Goal: Navigation & Orientation: Find specific page/section

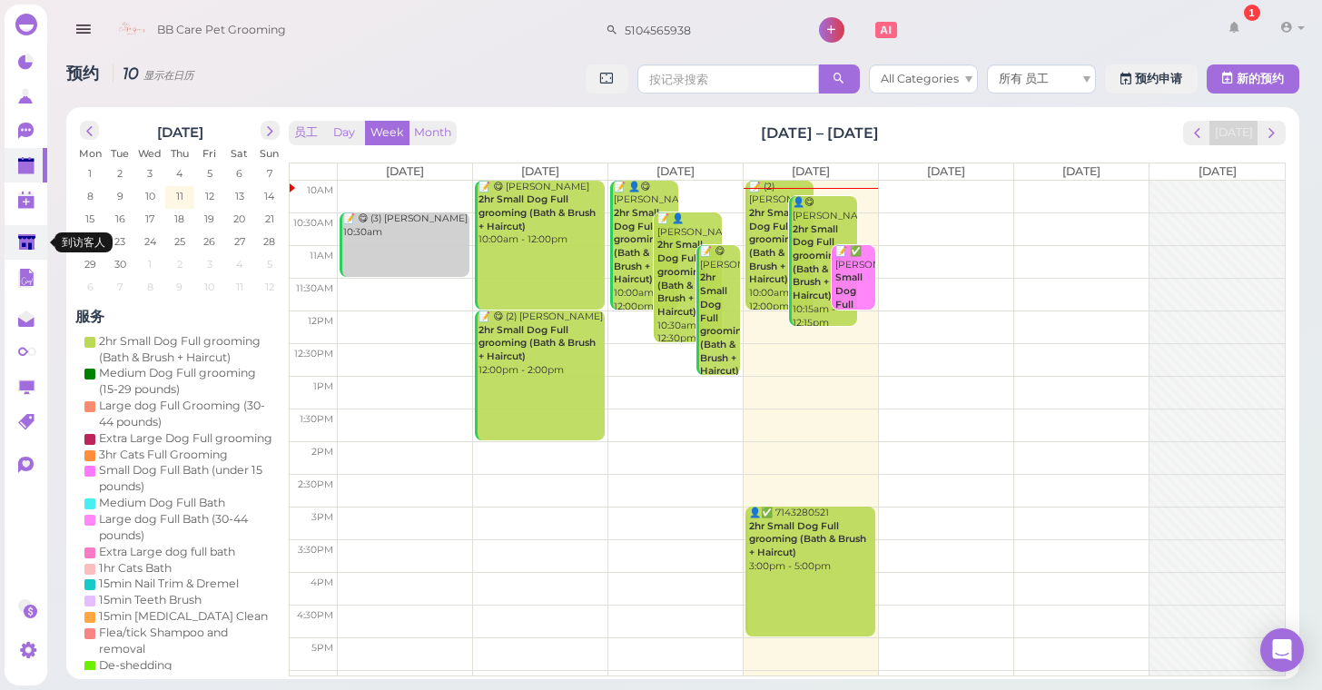
click at [25, 249] on polygon at bounding box center [26, 241] width 17 height 15
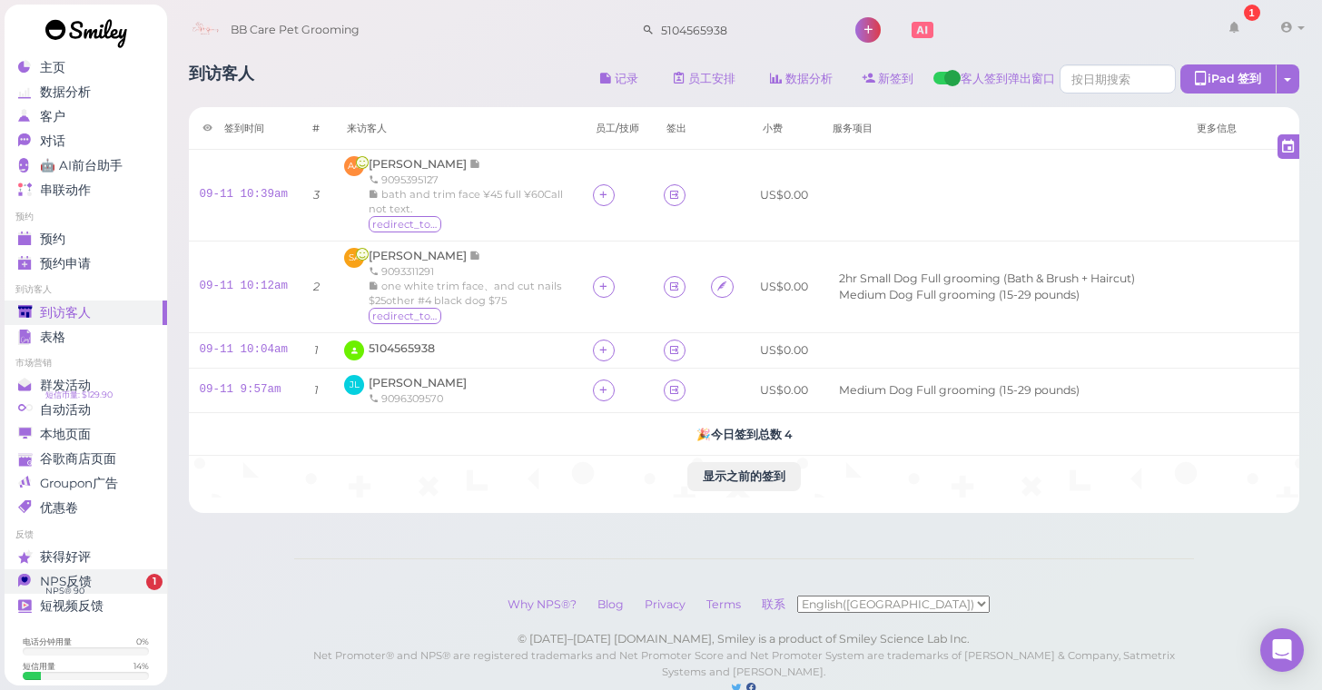
click at [97, 586] on div "NPS反馈" at bounding box center [83, 581] width 131 height 15
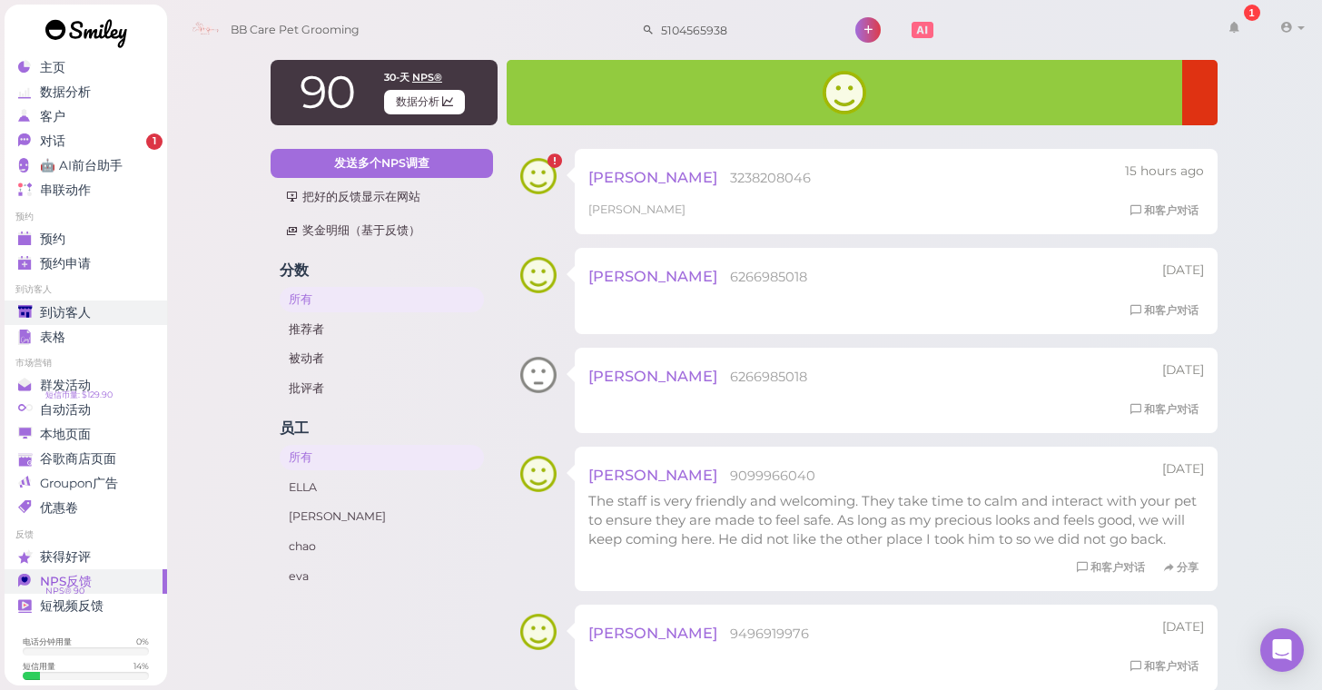
click at [110, 318] on div "到访客人" at bounding box center [83, 312] width 131 height 15
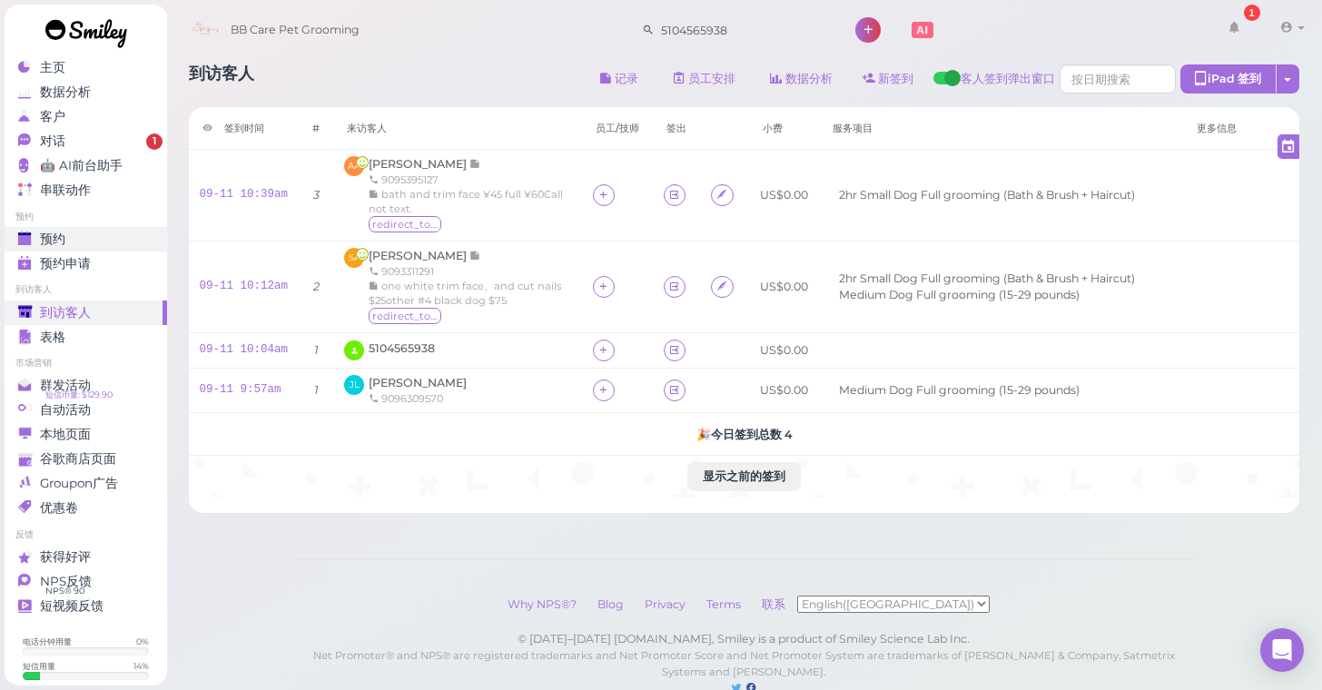
click at [119, 247] on link "预约" at bounding box center [86, 239] width 163 height 25
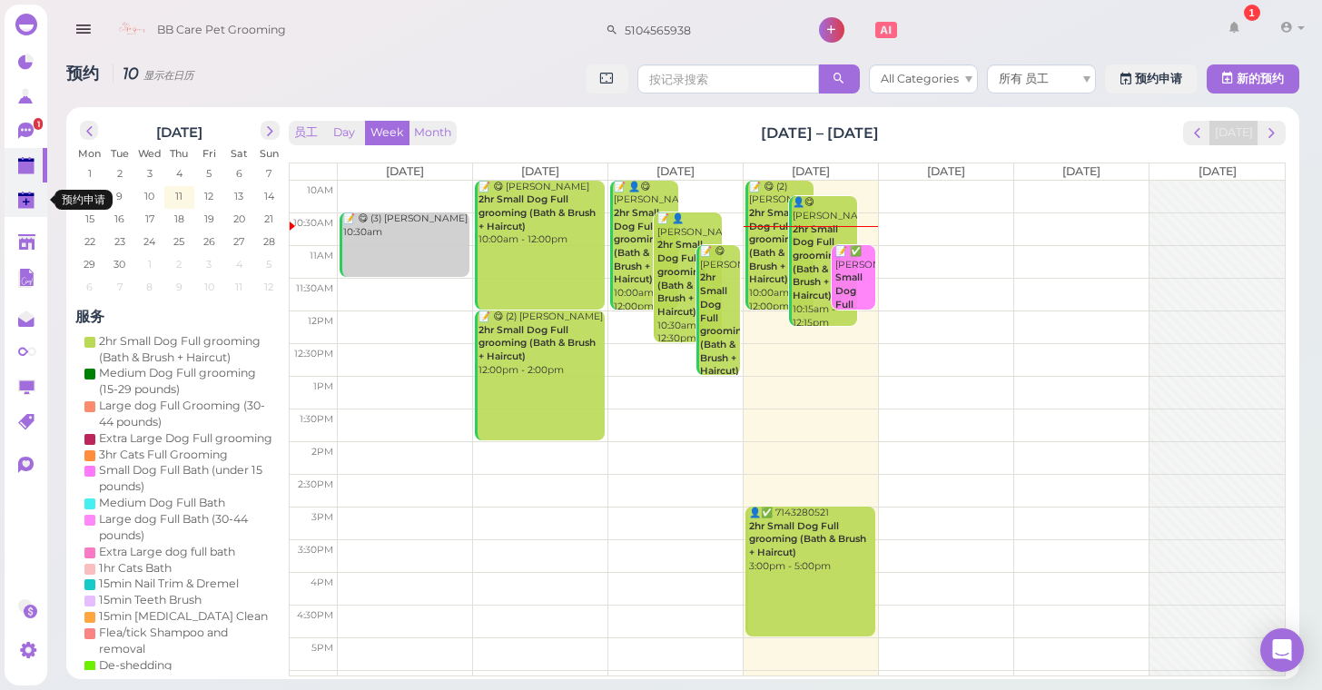
click at [27, 202] on polygon at bounding box center [26, 202] width 7 height 7
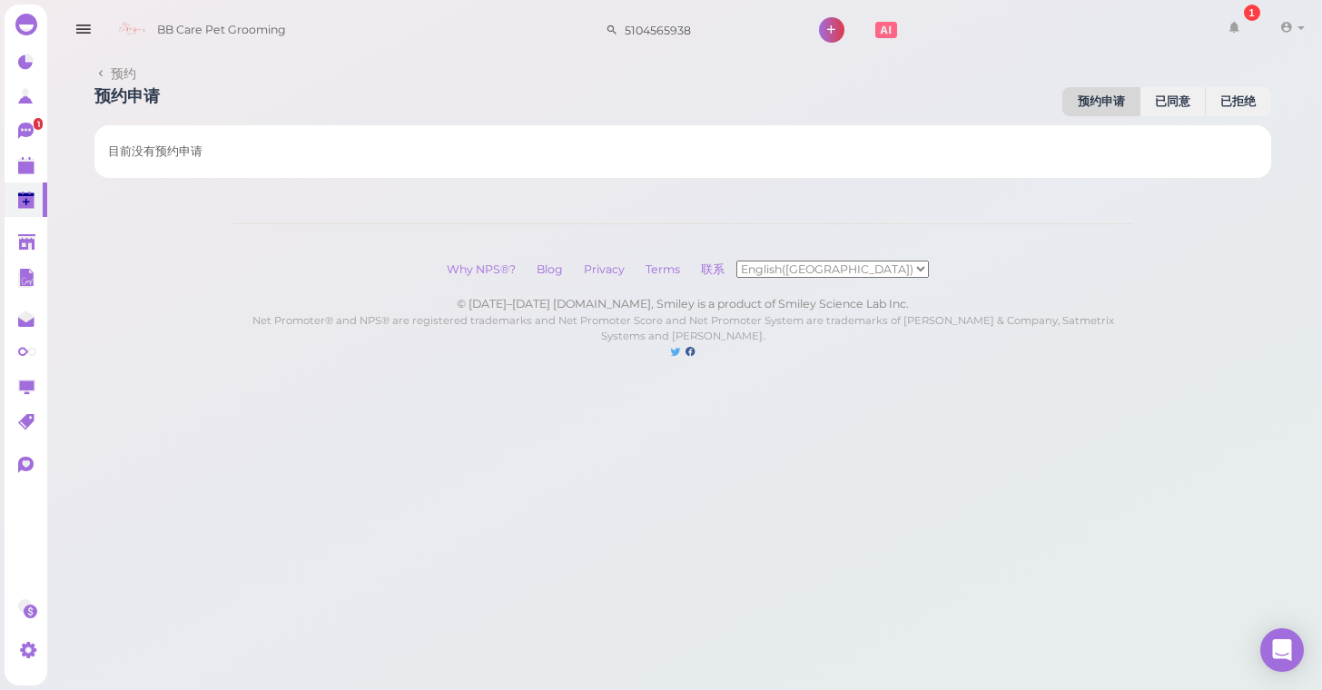
click at [343, 573] on body "主页 数据分析 客户 对话 1" at bounding box center [661, 345] width 1322 height 690
click at [14, 141] on link "1" at bounding box center [26, 131] width 43 height 35
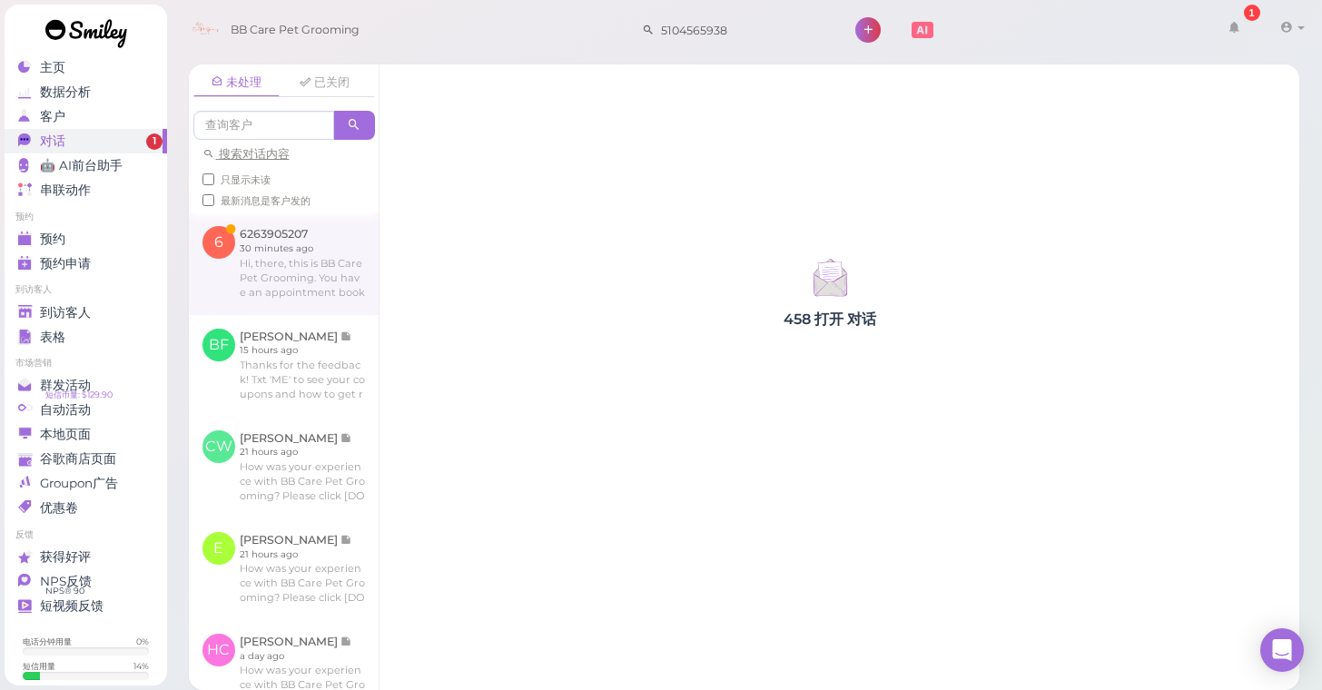
click at [235, 276] on link at bounding box center [284, 263] width 190 height 102
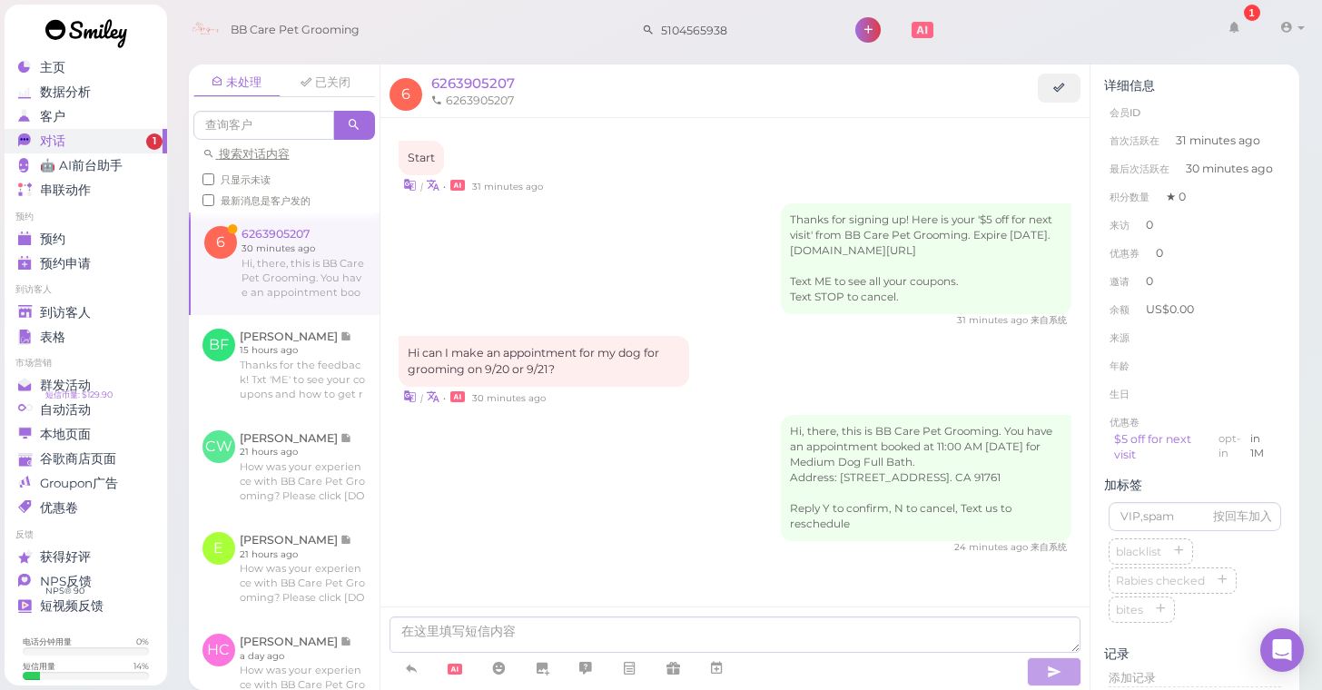
scroll to position [1, 0]
